Goal: Task Accomplishment & Management: Manage account settings

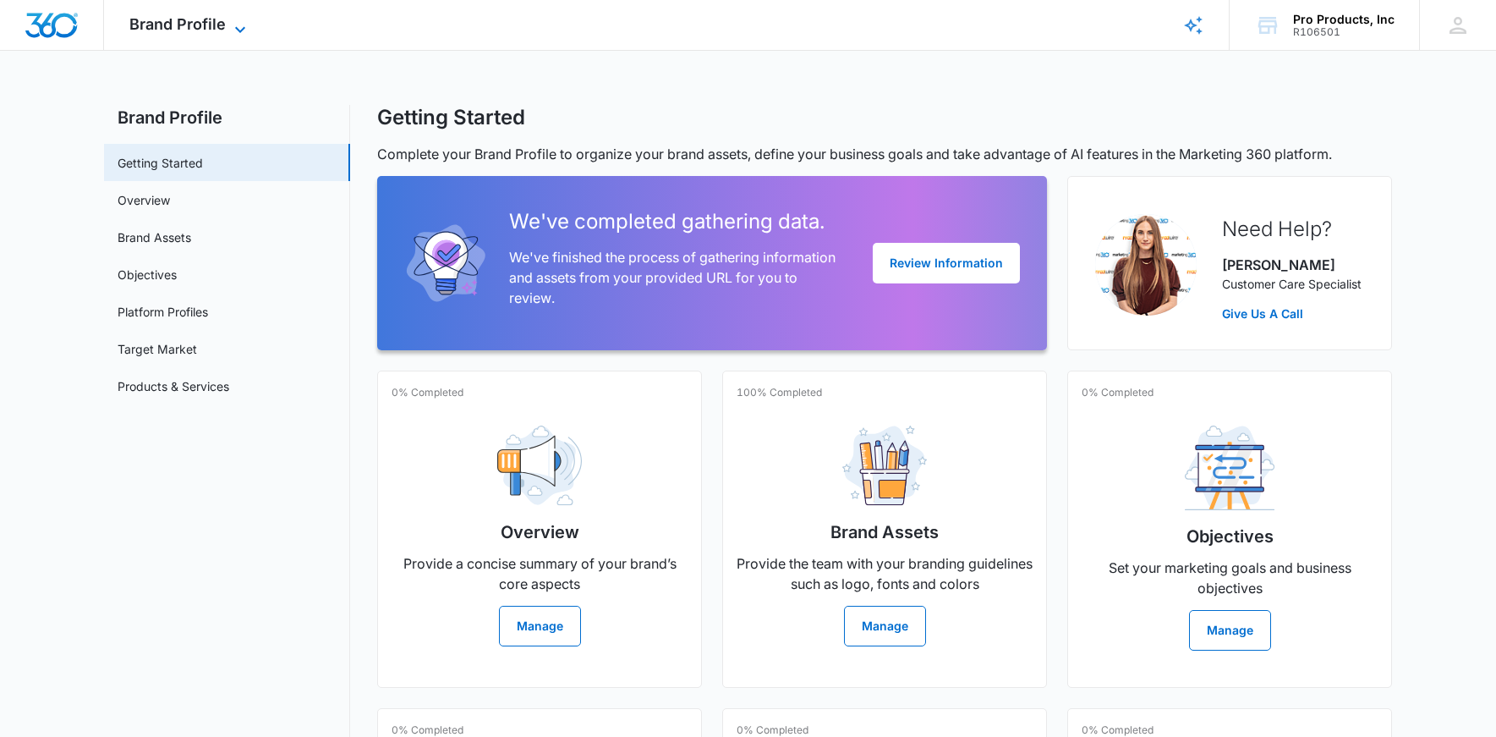
click at [231, 34] on icon at bounding box center [240, 29] width 20 height 20
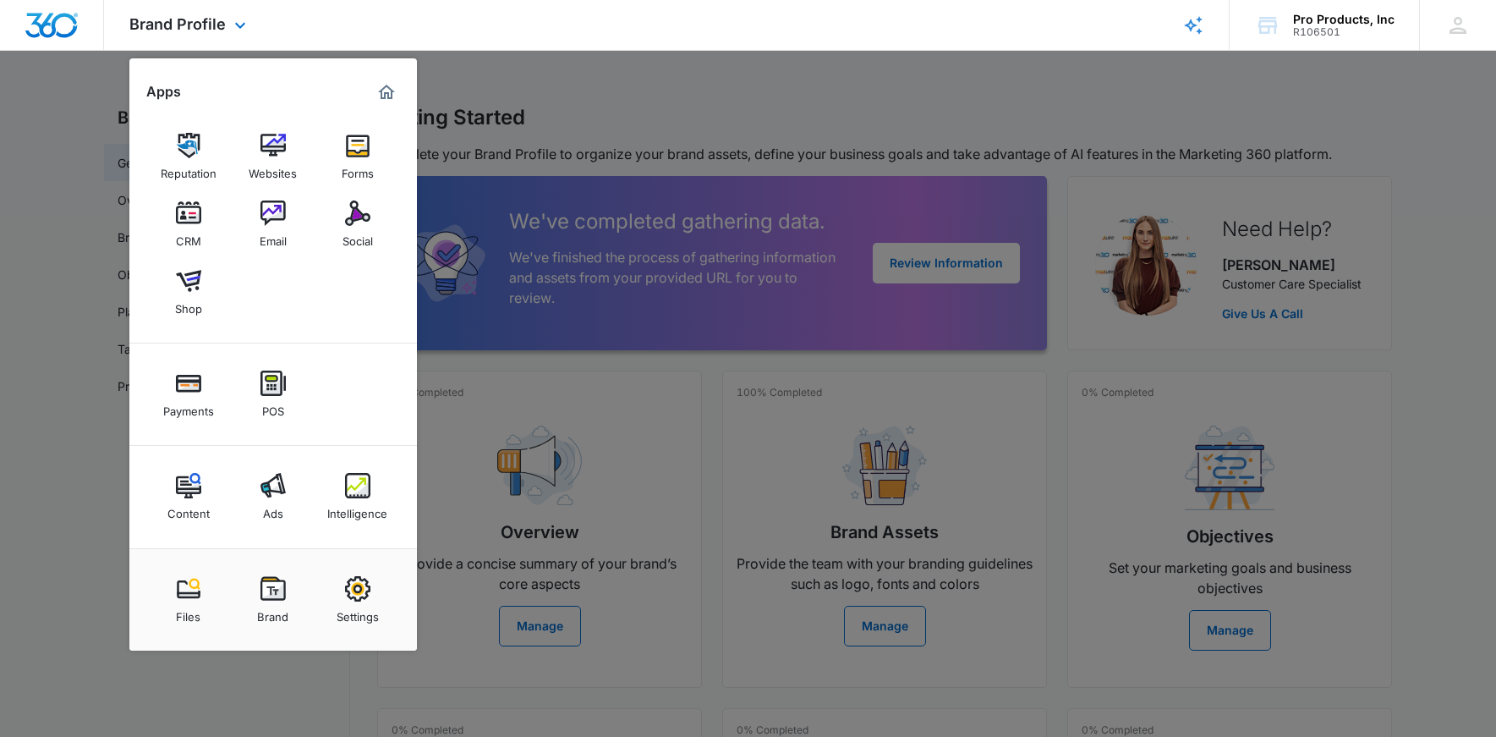
click at [396, 90] on img "Marketing 360® Dashboard" at bounding box center [386, 92] width 20 height 20
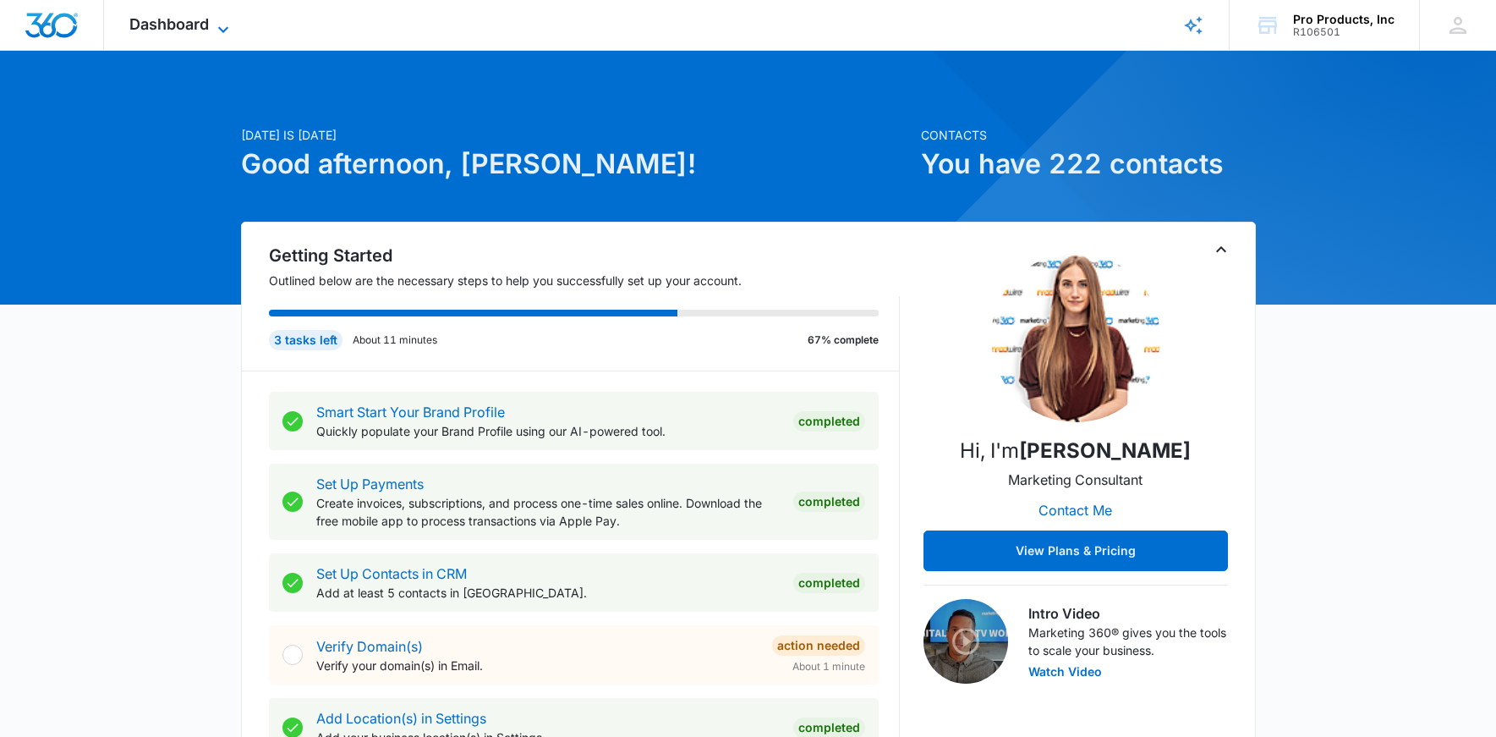
click at [182, 30] on span "Dashboard" at bounding box center [169, 24] width 80 height 18
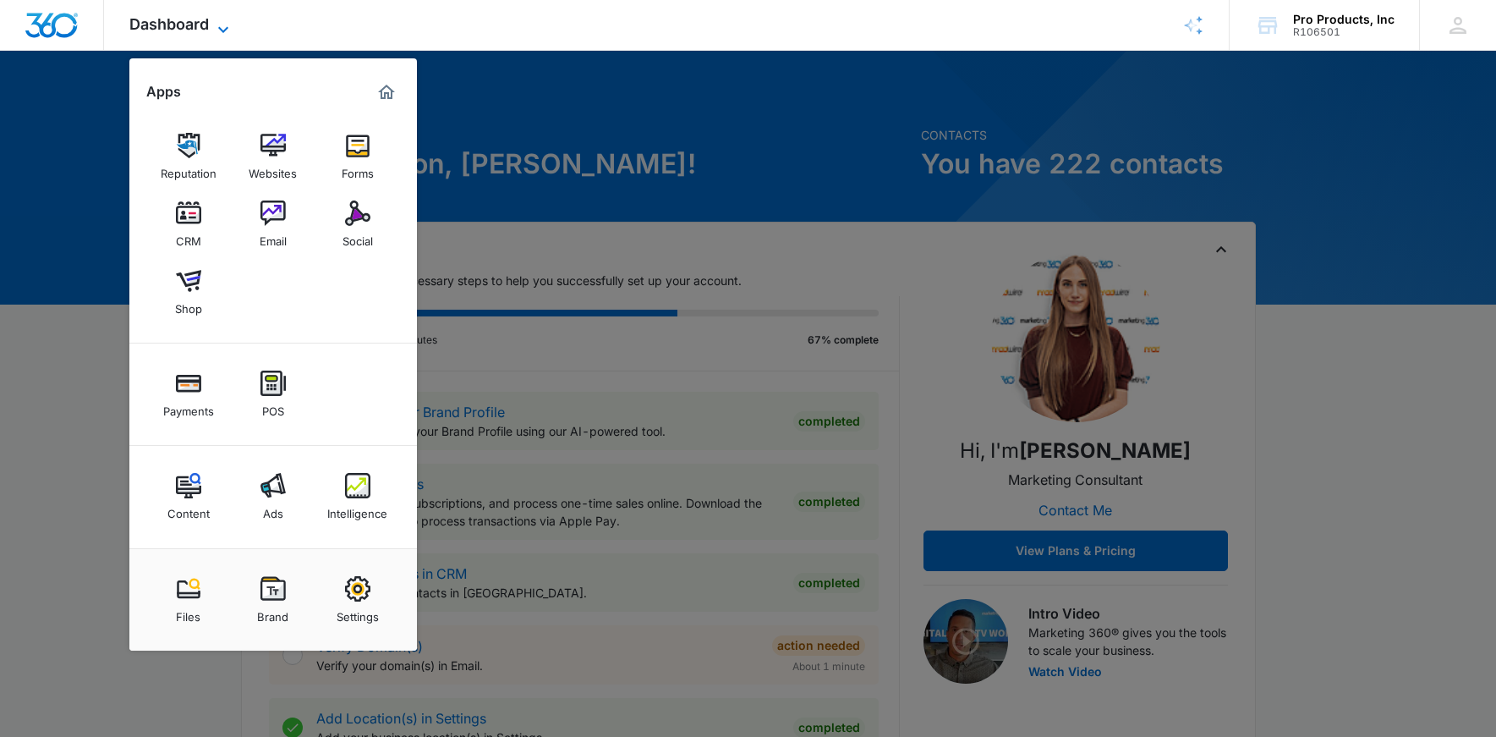
click at [182, 30] on span "Dashboard" at bounding box center [169, 24] width 80 height 18
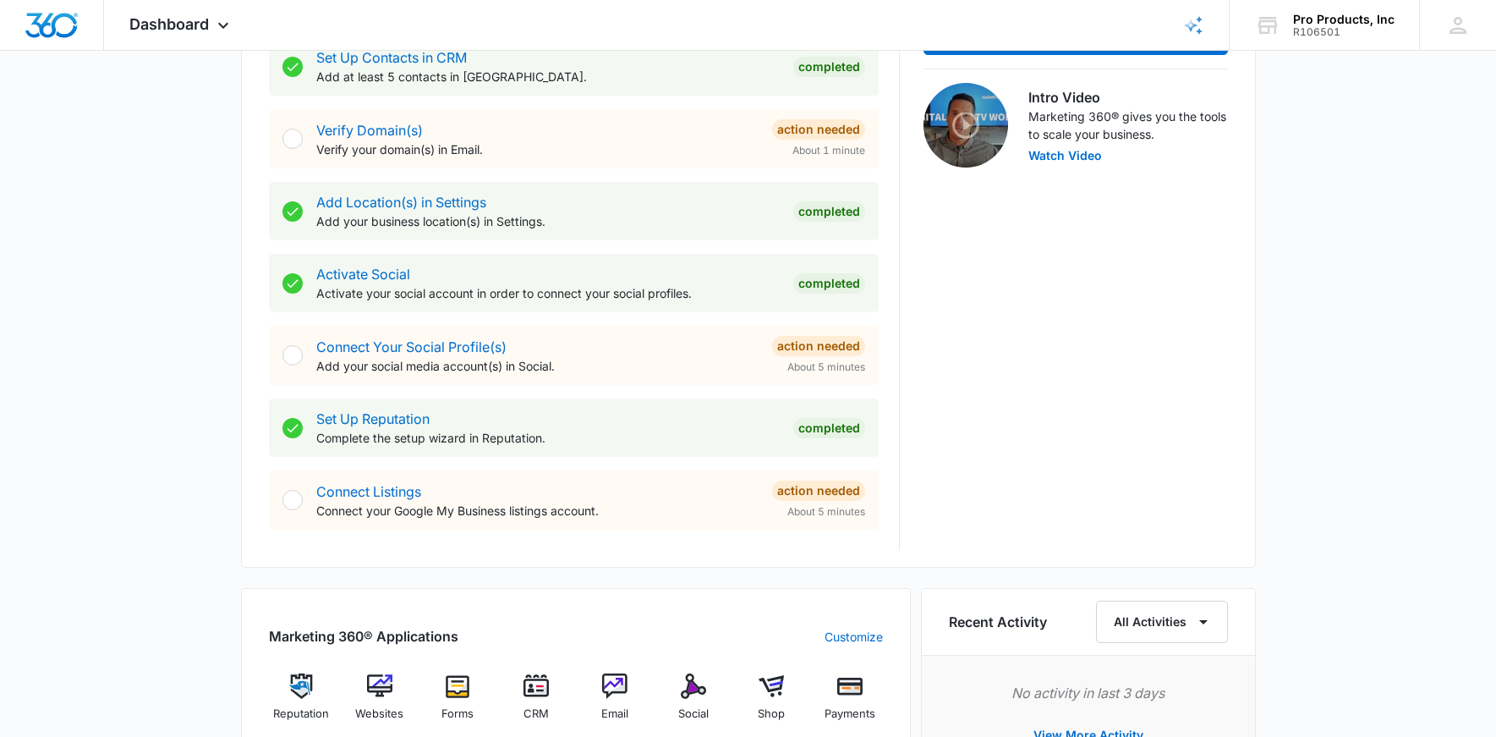
scroll to position [528, 0]
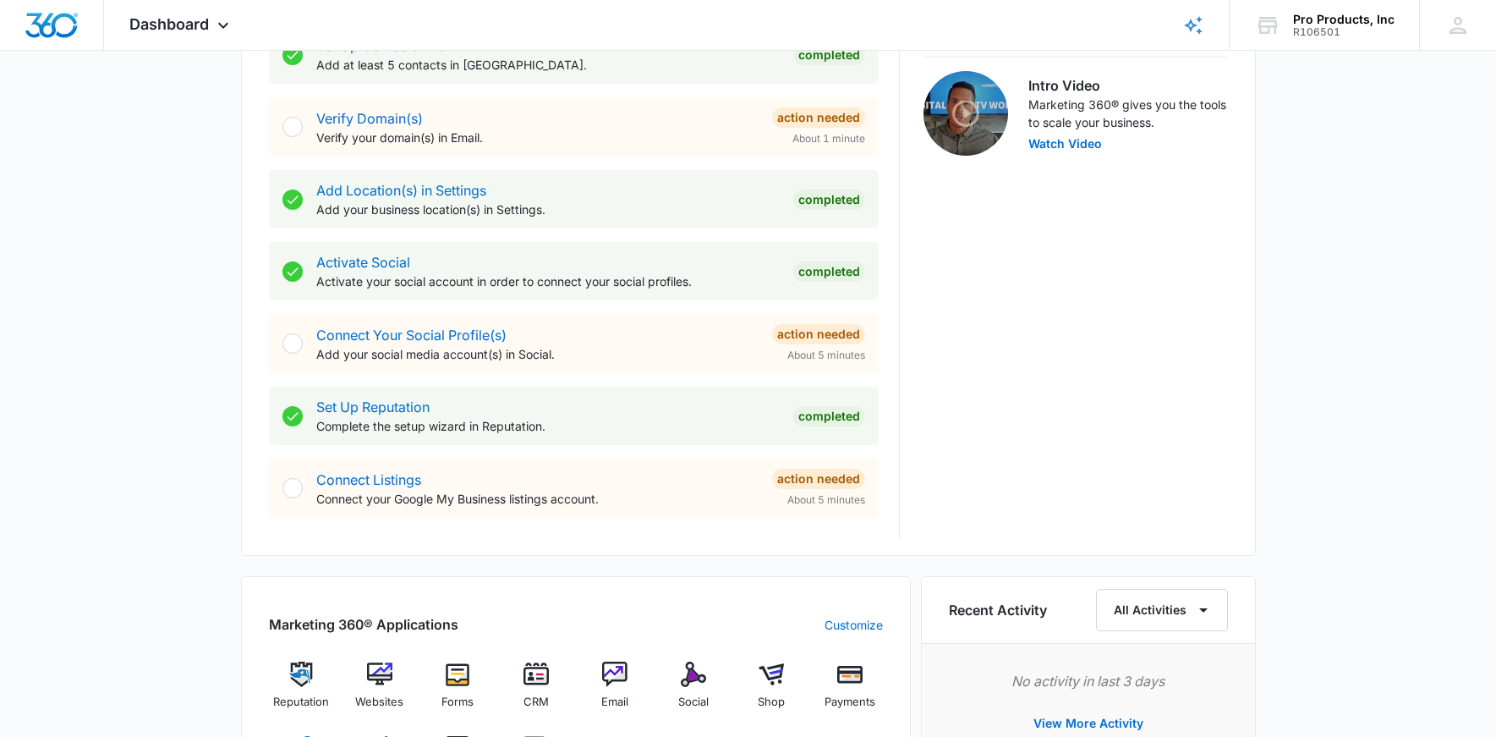
click at [299, 491] on div at bounding box center [292, 488] width 20 height 20
click at [291, 486] on div at bounding box center [292, 488] width 20 height 20
click at [336, 480] on link "Connect Listings" at bounding box center [368, 479] width 105 height 17
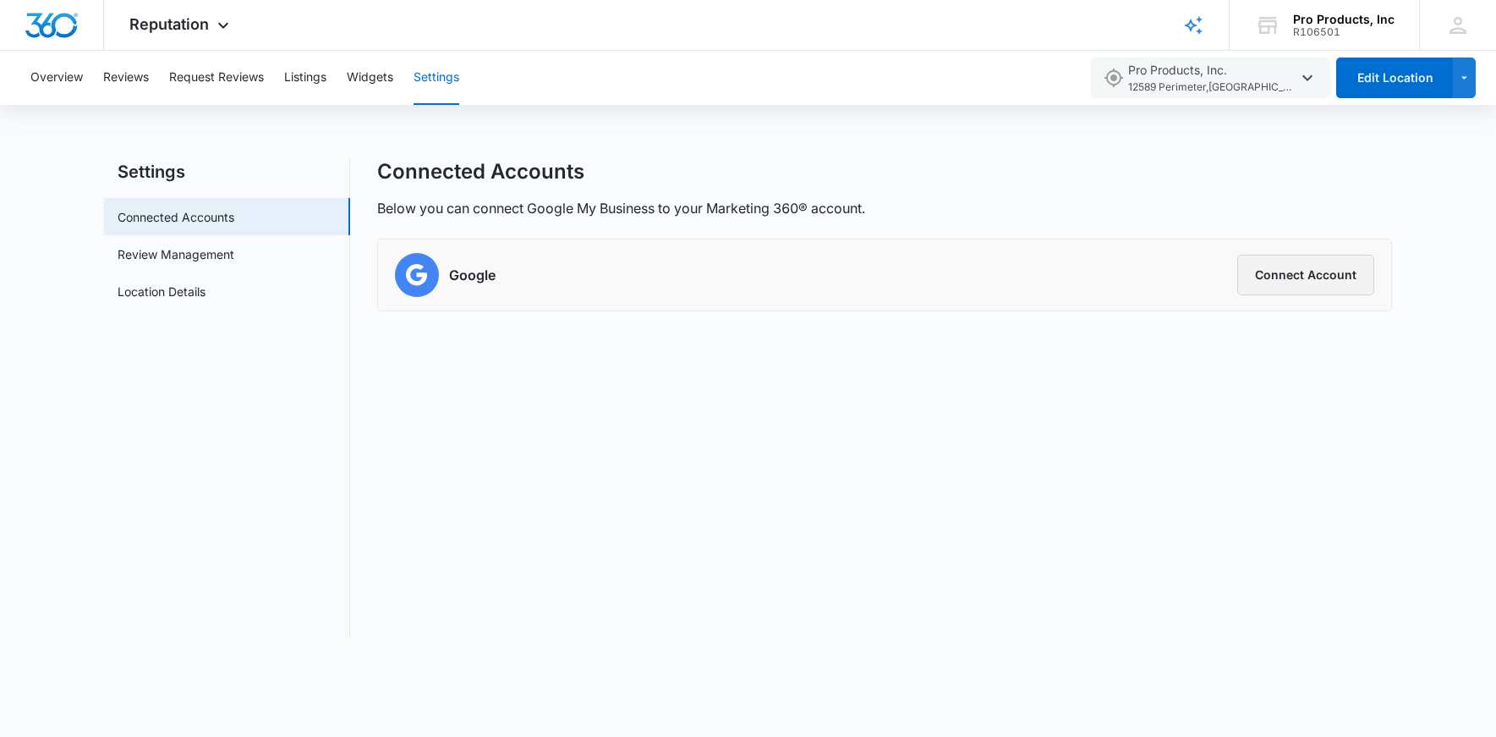
click at [1253, 277] on button "Connect Account" at bounding box center [1305, 275] width 137 height 41
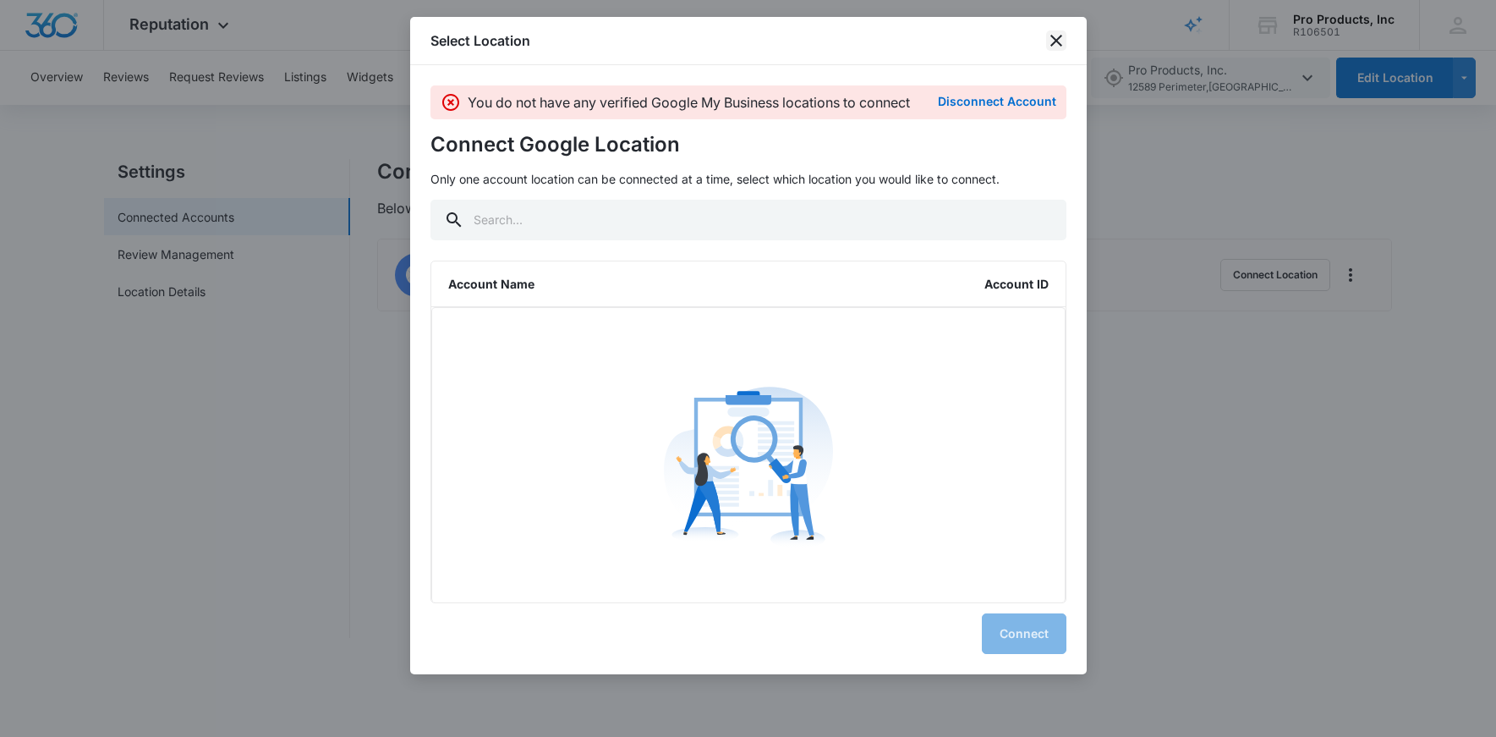
click at [1055, 41] on icon "close" at bounding box center [1056, 40] width 20 height 20
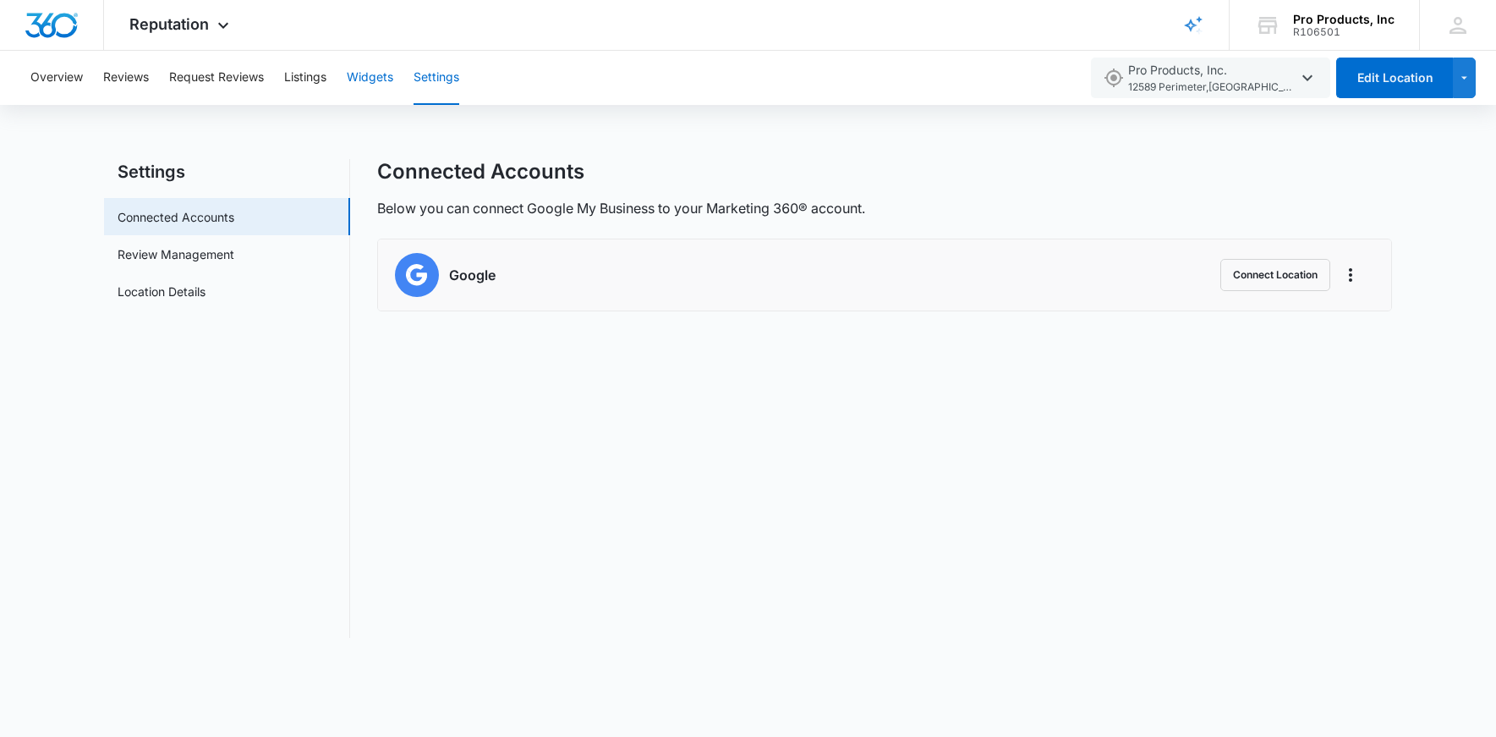
click at [361, 82] on button "Widgets" at bounding box center [370, 78] width 47 height 54
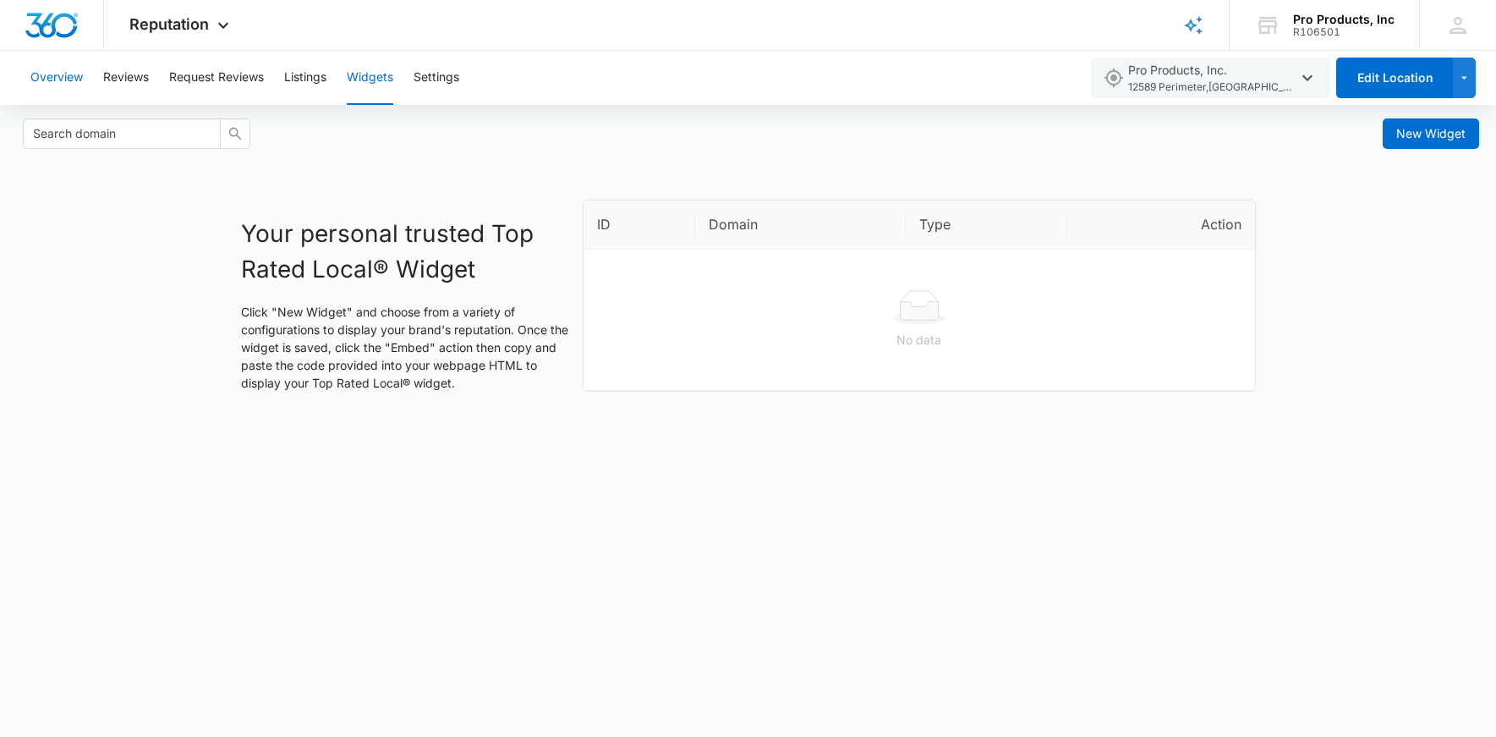
click at [74, 75] on button "Overview" at bounding box center [56, 78] width 52 height 54
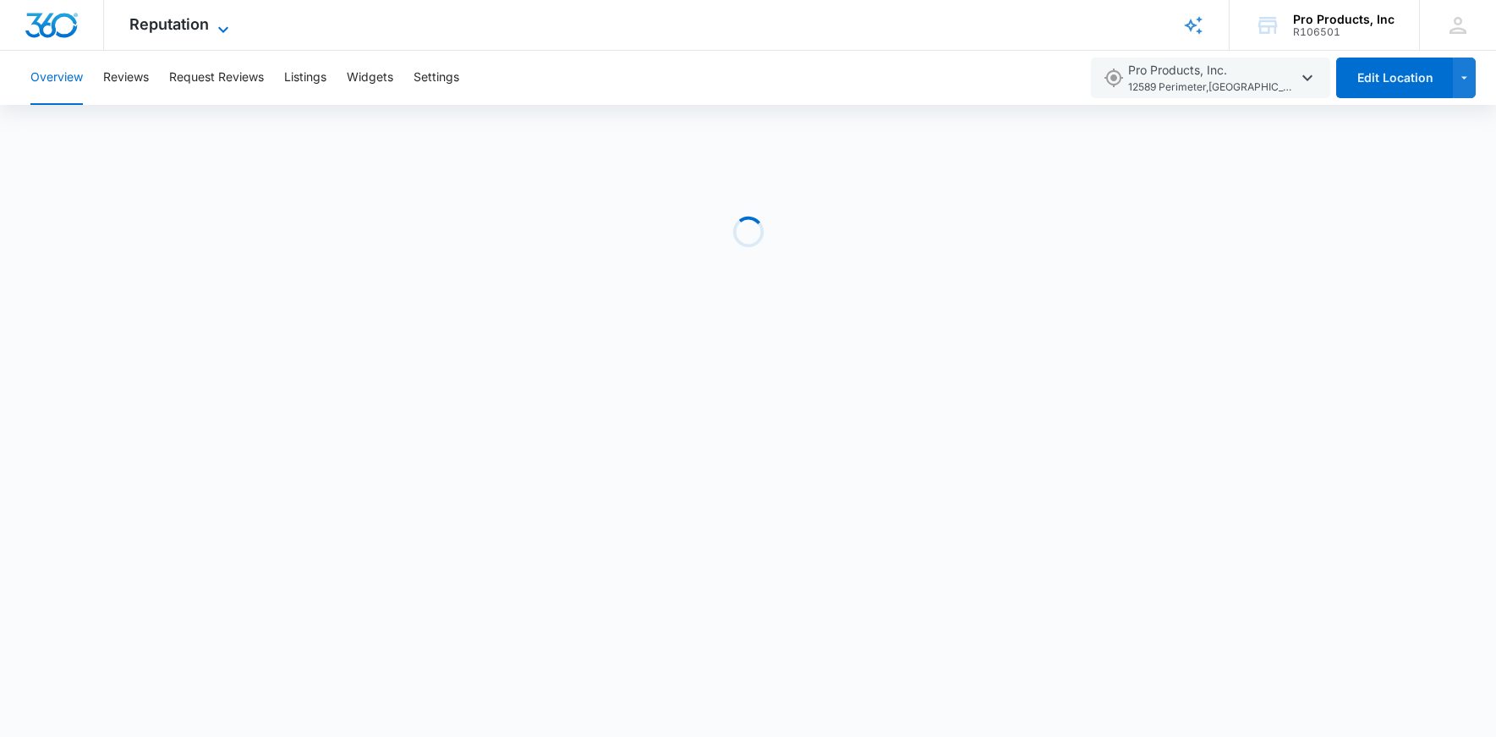
click at [172, 30] on span "Reputation" at bounding box center [169, 24] width 80 height 18
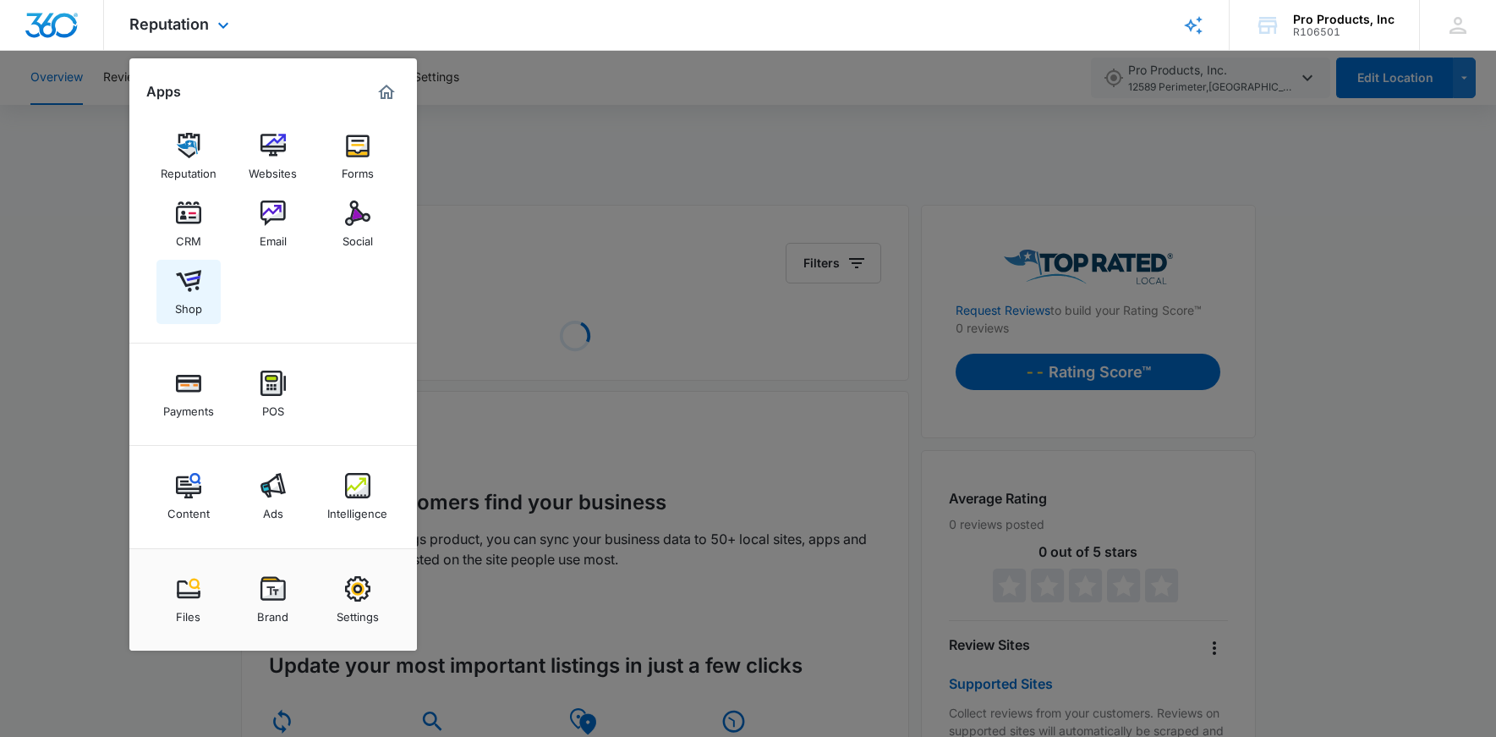
click at [182, 282] on img at bounding box center [188, 280] width 25 height 25
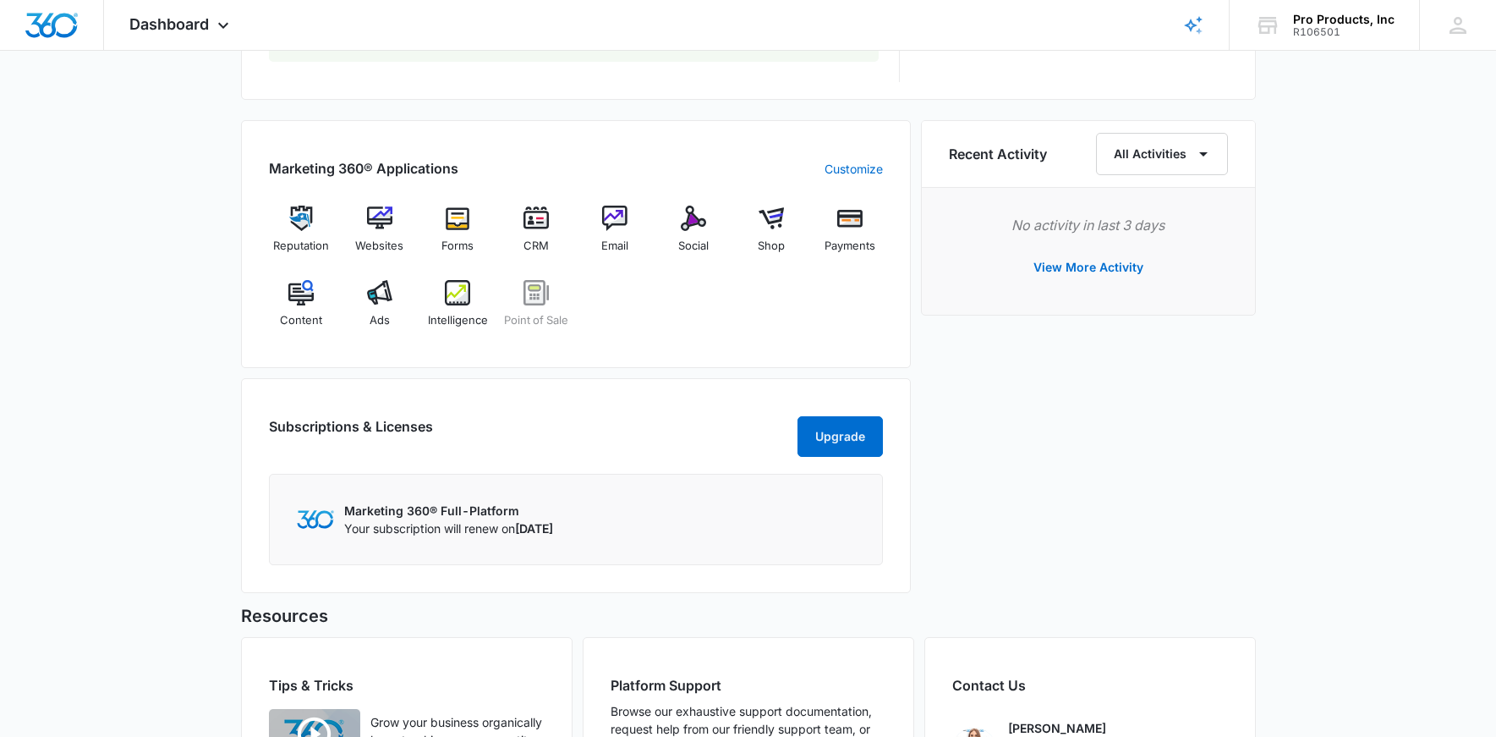
scroll to position [987, 0]
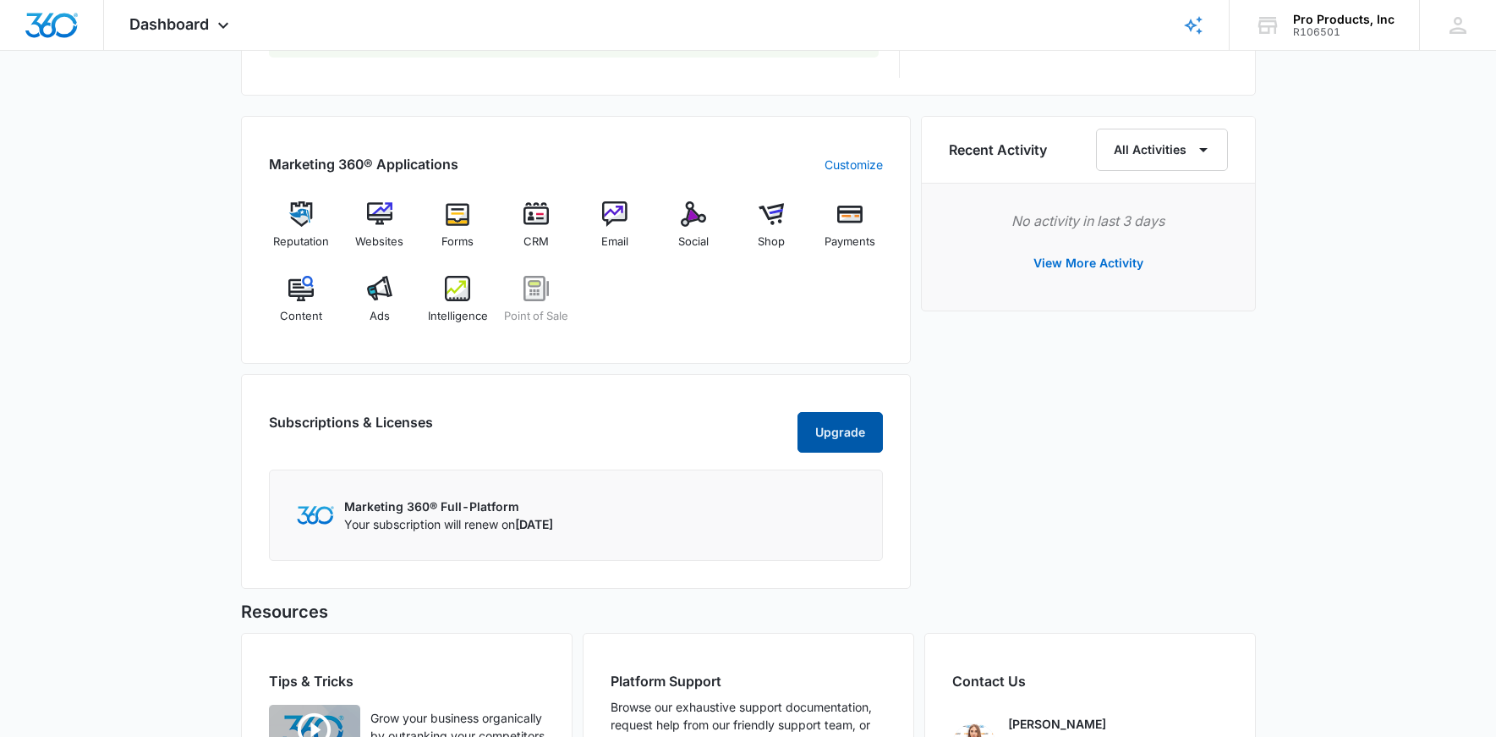
click at [833, 452] on button "Upgrade" at bounding box center [840, 432] width 85 height 41
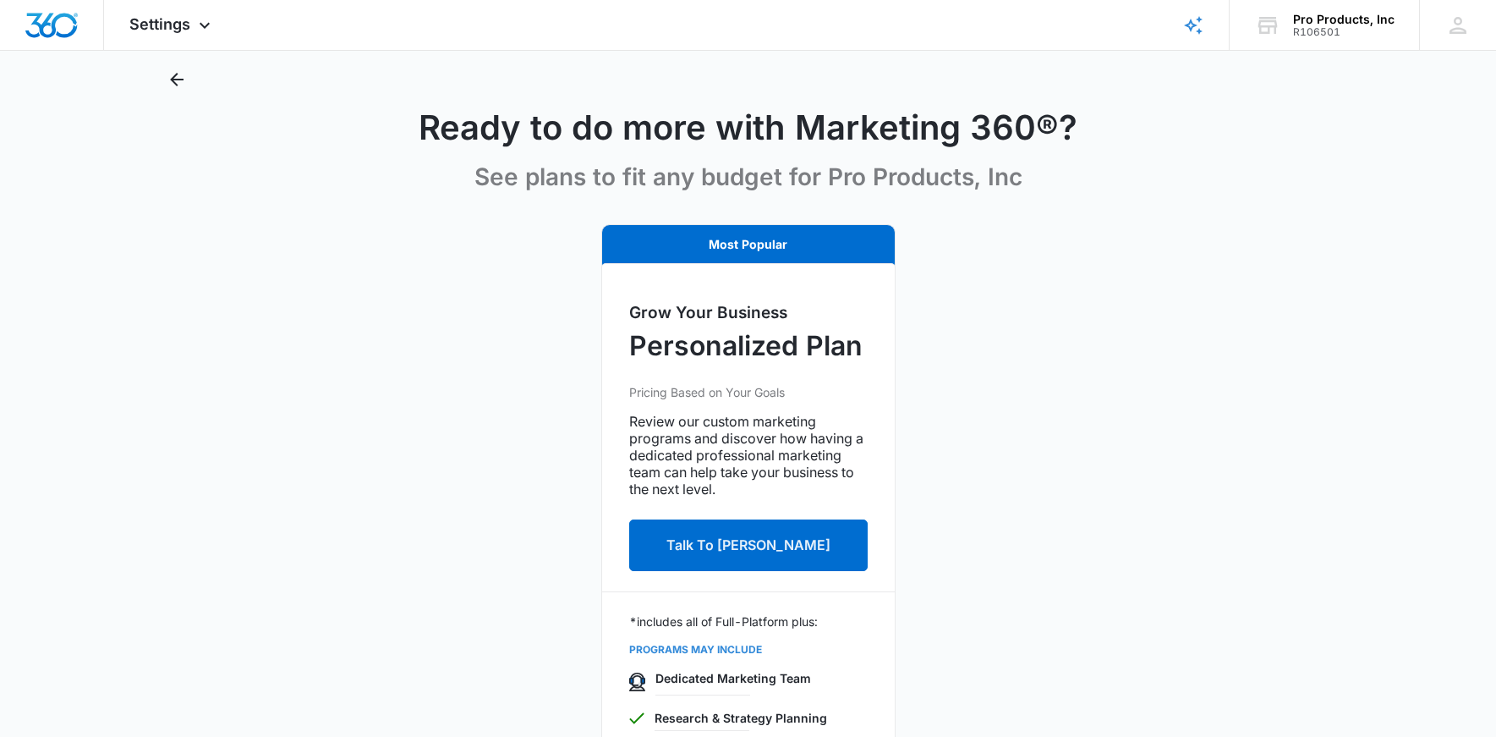
scroll to position [39, 0]
click at [706, 535] on button "Talk To emilee egan" at bounding box center [748, 545] width 239 height 52
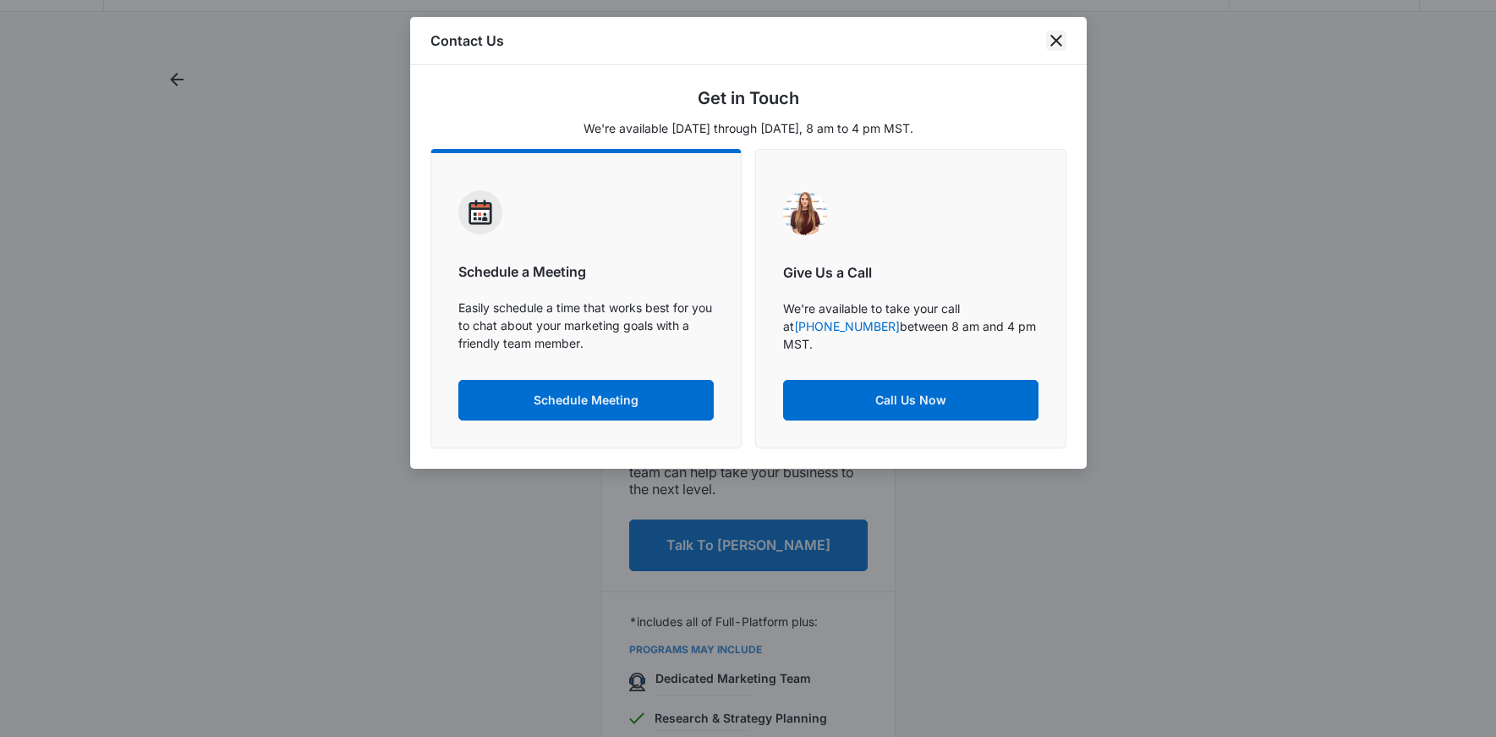
click at [1051, 46] on icon "close" at bounding box center [1056, 40] width 20 height 20
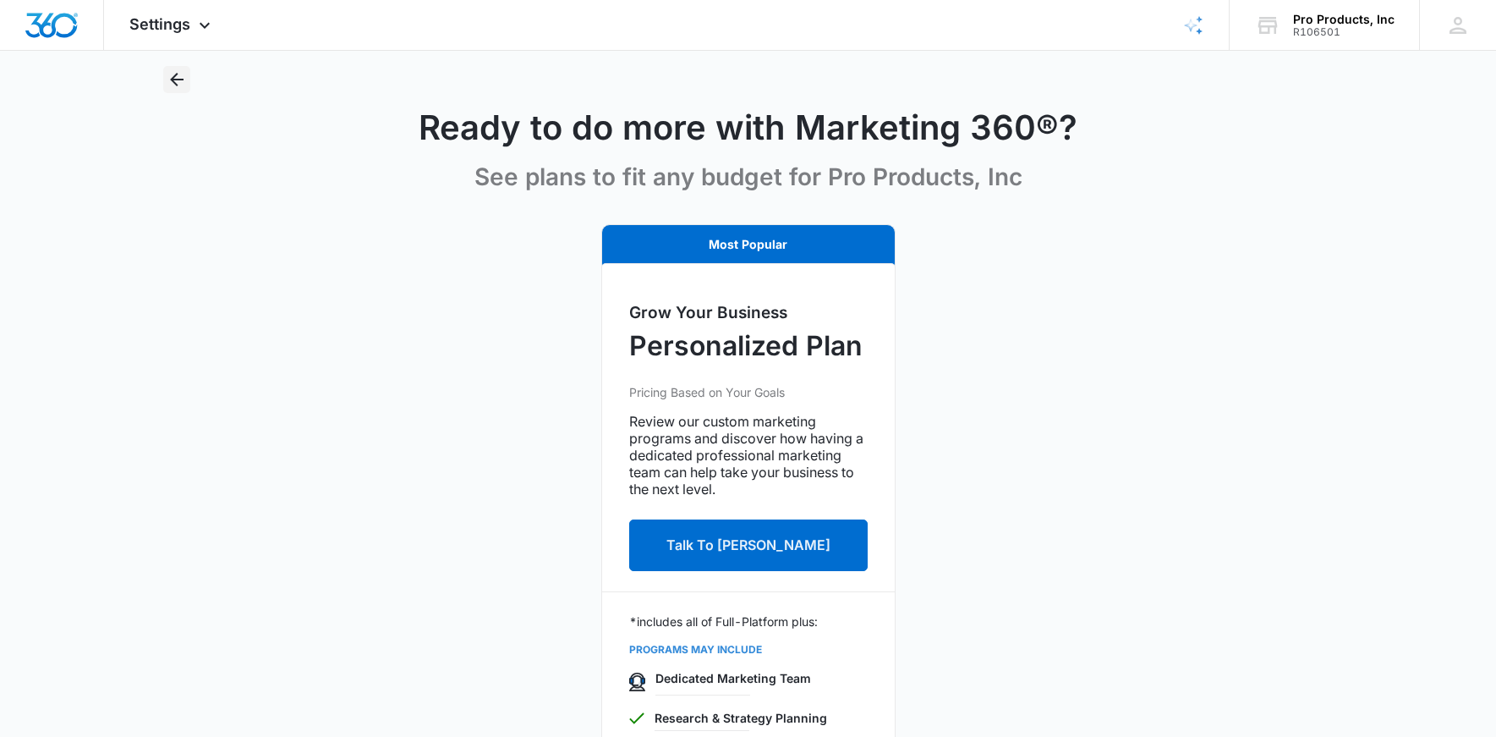
click at [169, 80] on icon "Back" at bounding box center [177, 79] width 20 height 20
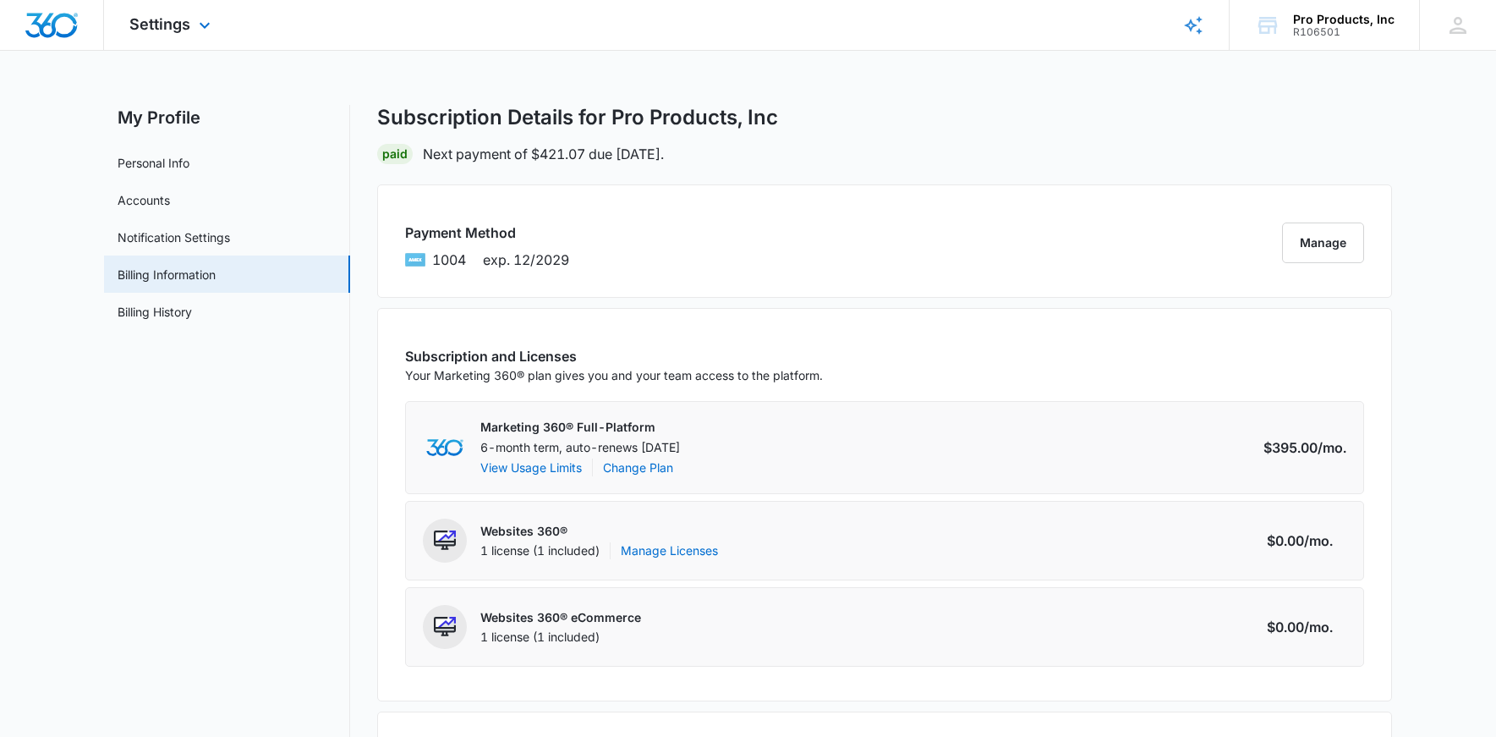
click at [173, 33] on div "Settings Apps Reputation Websites Forms CRM Email Social Shop Payments POS Cont…" at bounding box center [172, 25] width 136 height 50
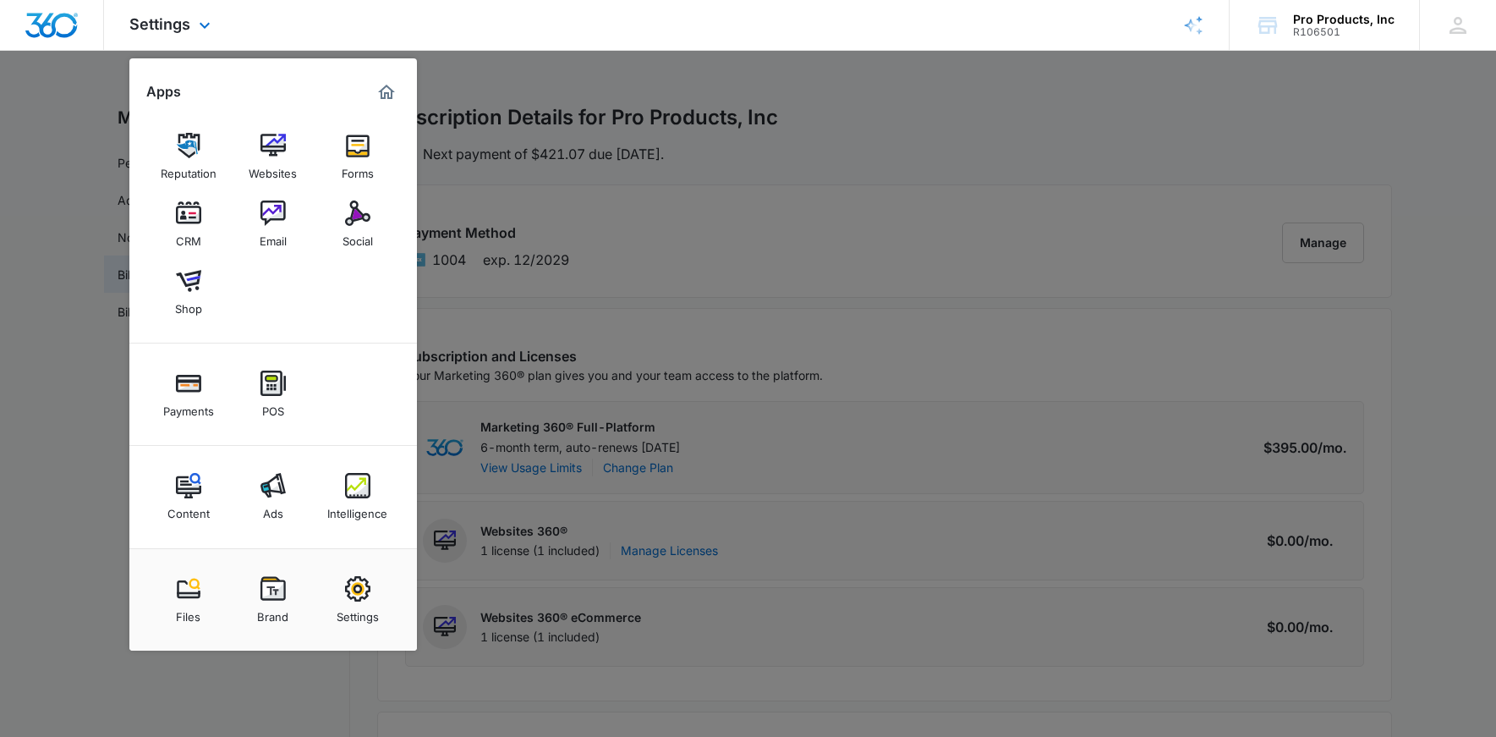
click at [388, 91] on img "Marketing 360® Dashboard" at bounding box center [386, 92] width 20 height 20
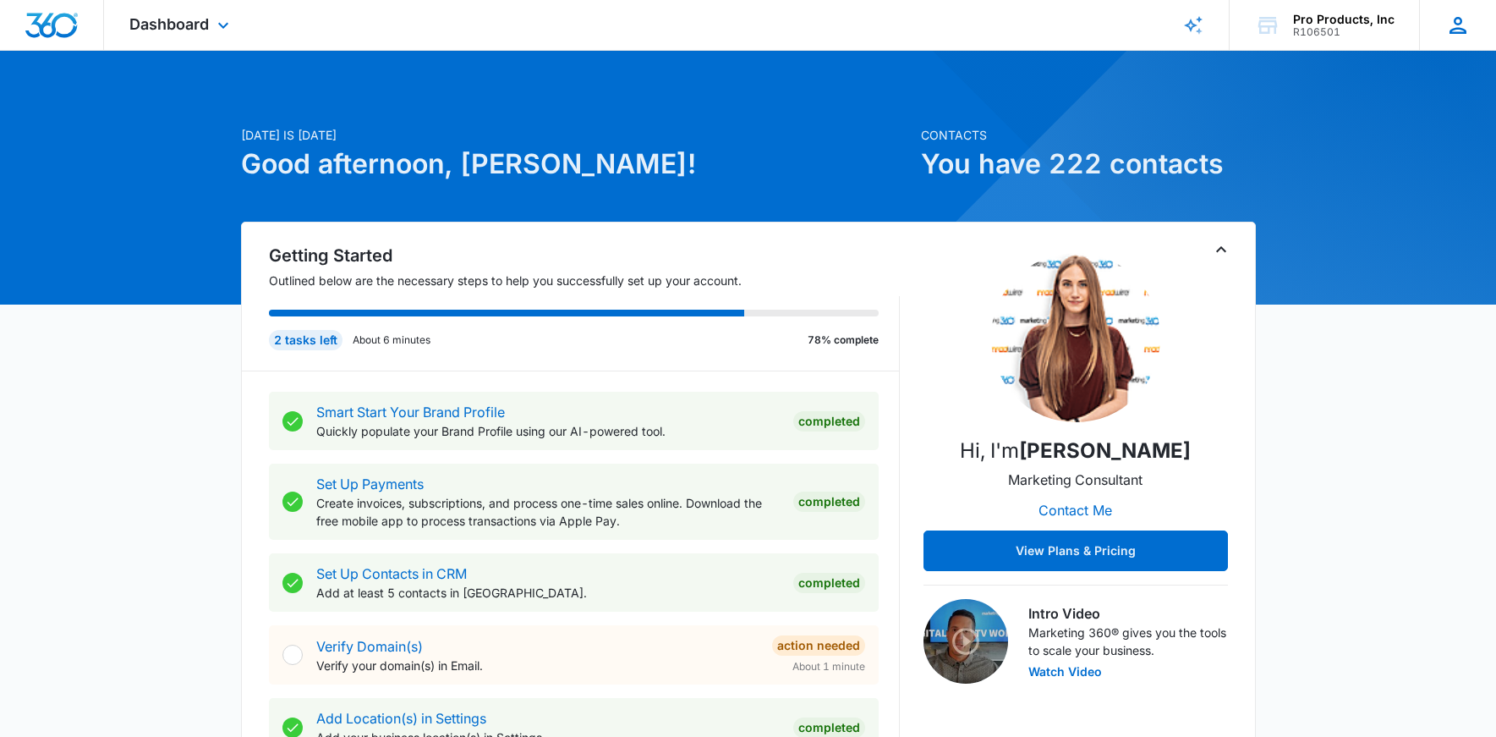
click at [1460, 23] on icon at bounding box center [1458, 25] width 17 height 17
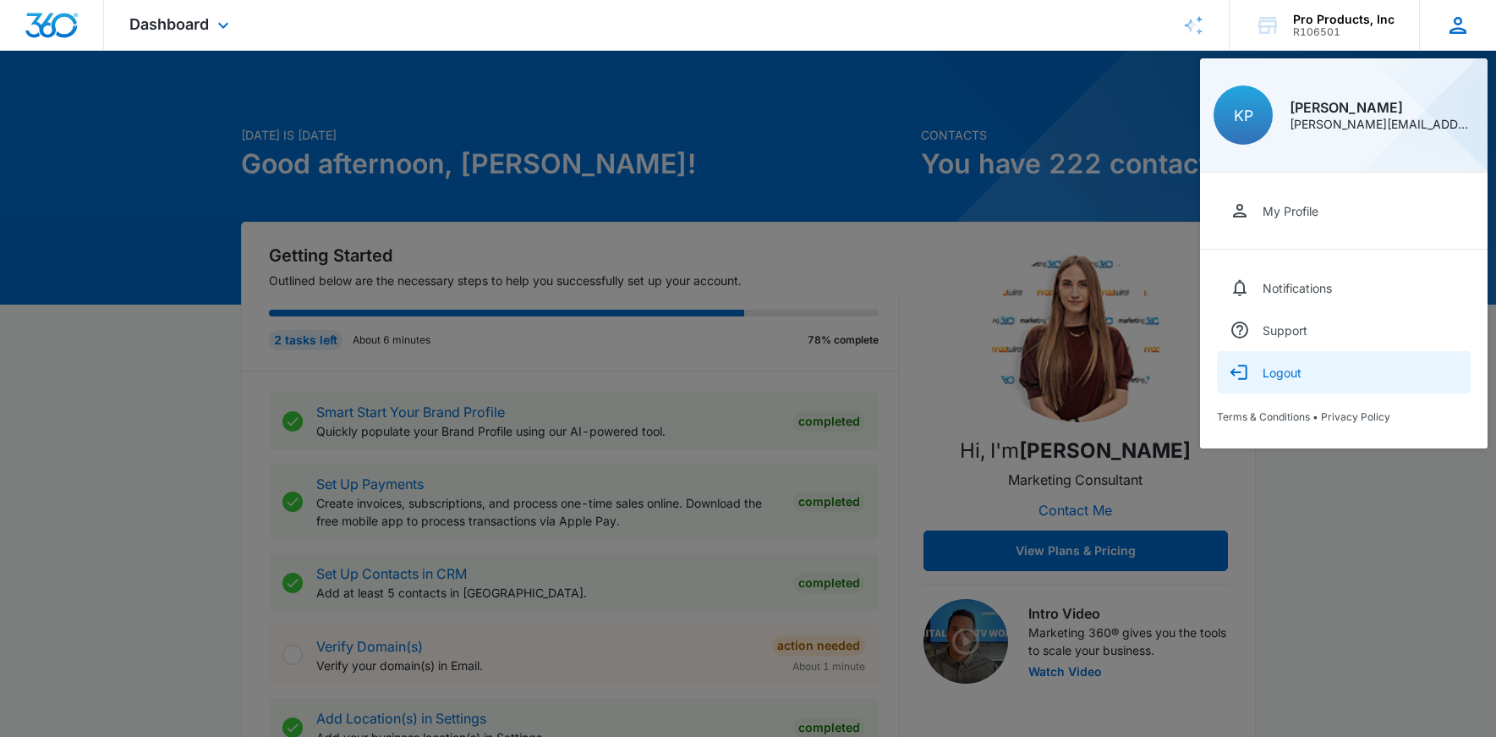
click at [1262, 380] on button "Logout" at bounding box center [1344, 372] width 254 height 42
